Goal: Book appointment/travel/reservation

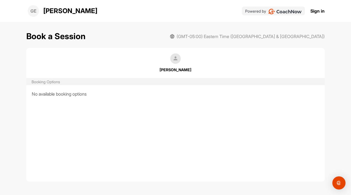
click at [168, 34] on div "Book a Session (GMT-05:00) Eastern Time (US & Canada)" at bounding box center [175, 36] width 299 height 12
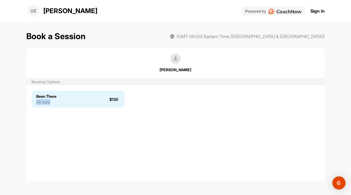
drag, startPoint x: 80, startPoint y: 90, endPoint x: 74, endPoint y: 101, distance: 12.4
click at [74, 101] on div "Been There 45 mins $120" at bounding box center [175, 133] width 299 height 97
click at [74, 101] on div "Been There 45 mins $120" at bounding box center [78, 99] width 93 height 17
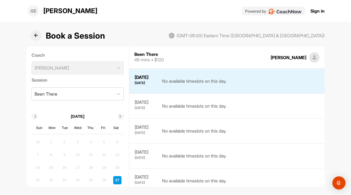
click at [199, 95] on div "[DATE] [DATE] No available timeslots on this day." at bounding box center [227, 106] width 196 height 25
click at [190, 111] on div "No available timeslots on this day." at bounding box center [194, 106] width 64 height 14
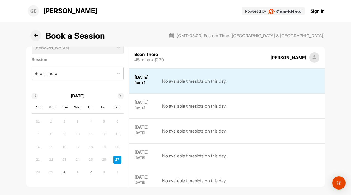
scroll to position [19, 0]
click at [62, 173] on div "30" at bounding box center [64, 174] width 8 height 8
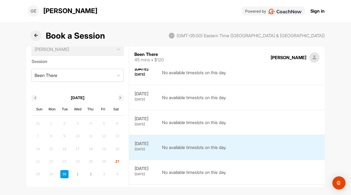
scroll to position [0, 0]
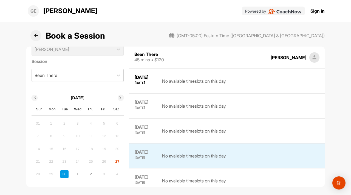
click at [74, 147] on div "17" at bounding box center [78, 149] width 8 height 8
click at [78, 159] on div "24" at bounding box center [78, 162] width 8 height 8
click at [113, 161] on div "27" at bounding box center [117, 162] width 8 height 8
click at [114, 162] on div "27" at bounding box center [117, 162] width 8 height 8
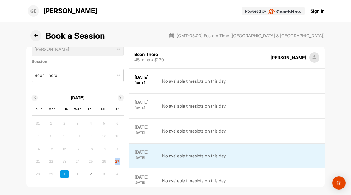
click at [114, 162] on div "27" at bounding box center [117, 162] width 8 height 8
click at [76, 174] on div "1" at bounding box center [78, 174] width 8 height 8
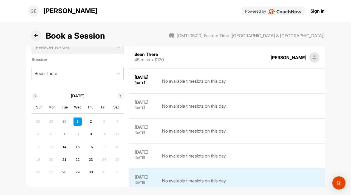
click at [100, 120] on div "3" at bounding box center [104, 122] width 8 height 8
click at [101, 121] on div "3" at bounding box center [104, 122] width 8 height 8
